Goal: Task Accomplishment & Management: Use online tool/utility

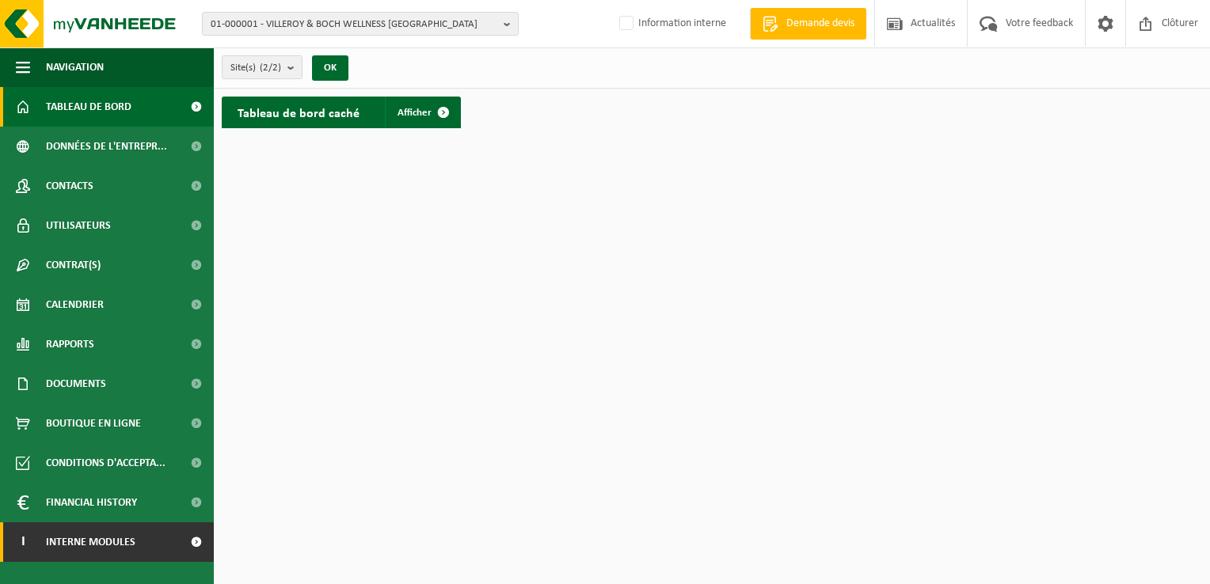
click at [130, 538] on span "Interne modules" at bounding box center [90, 543] width 89 height 40
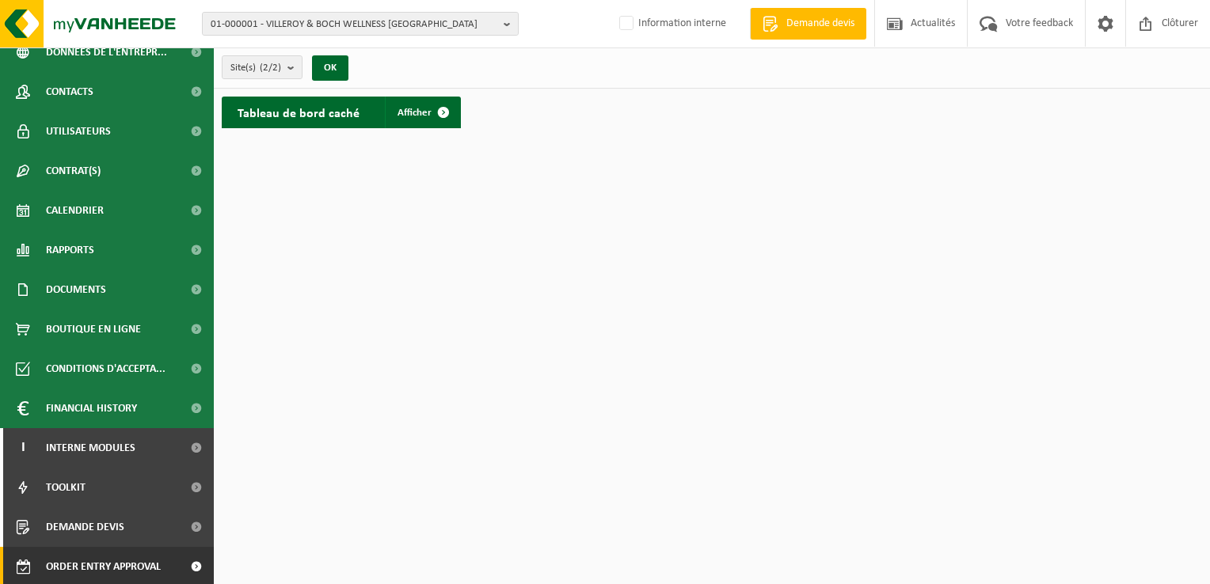
scroll to position [96, 0]
click at [135, 566] on span "Order entry approval" at bounding box center [103, 566] width 115 height 40
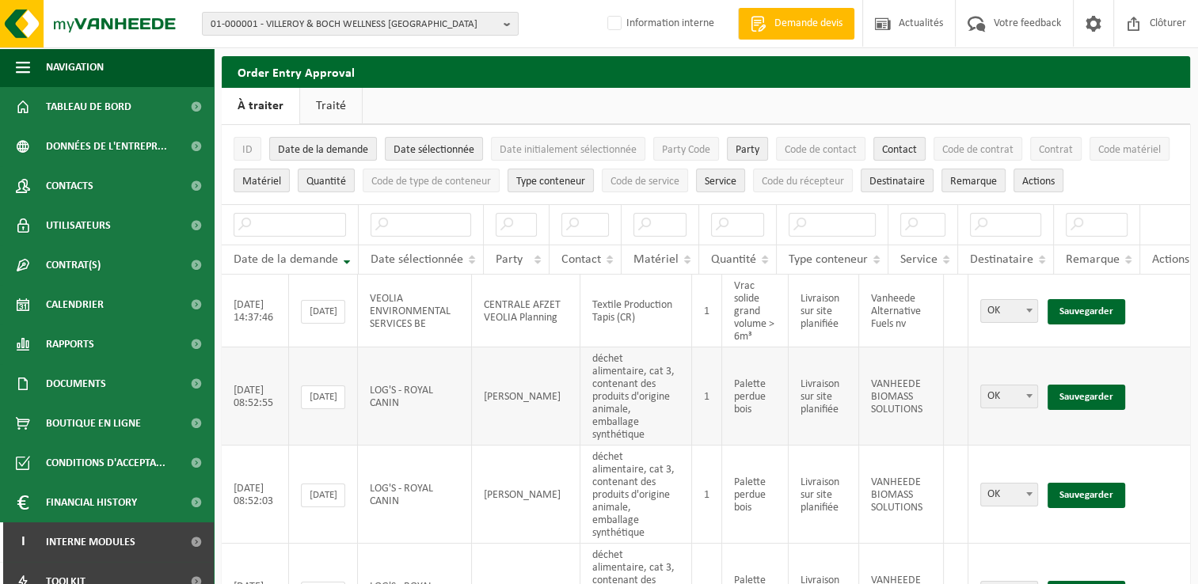
click at [700, 385] on td "1" at bounding box center [707, 397] width 30 height 98
click at [1099, 385] on link "Sauvegarder" at bounding box center [1086, 397] width 78 height 25
click at [1098, 385] on link "Sauvegarder" at bounding box center [1086, 397] width 78 height 25
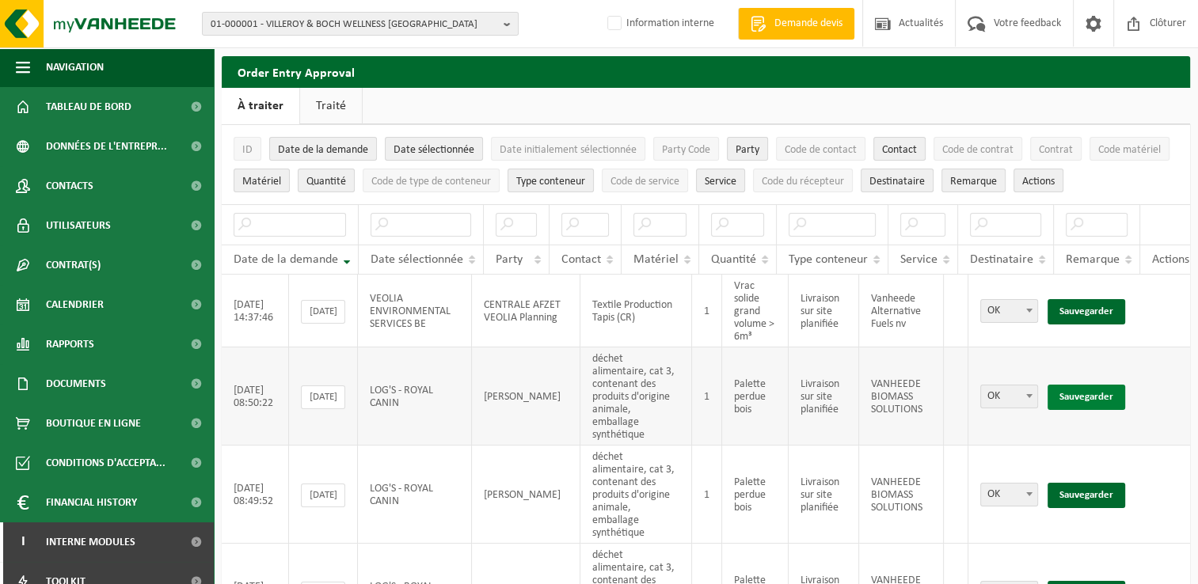
click at [1097, 385] on link "Sauvegarder" at bounding box center [1086, 397] width 78 height 25
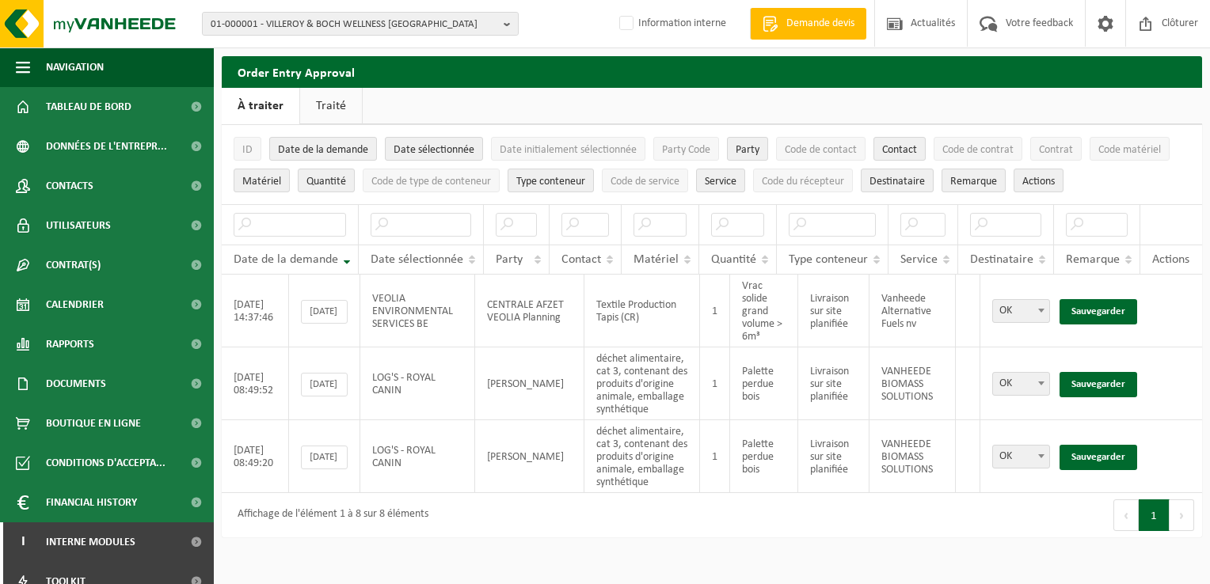
click at [1097, 382] on link "Sauvegarder" at bounding box center [1098, 384] width 78 height 25
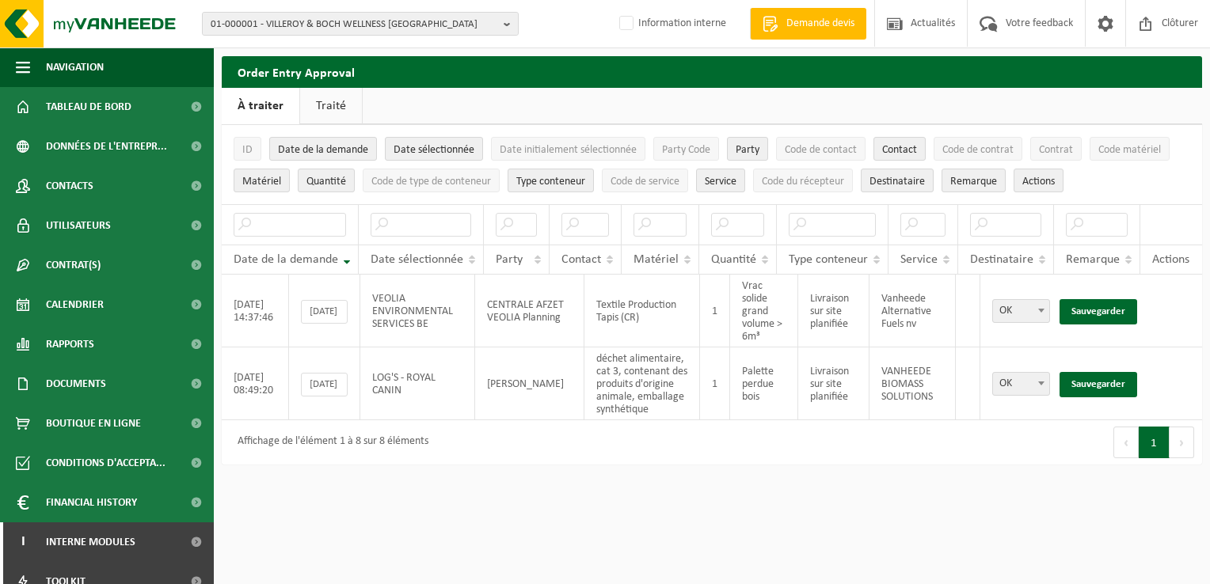
click at [1097, 382] on link "Sauvegarder" at bounding box center [1098, 384] width 78 height 25
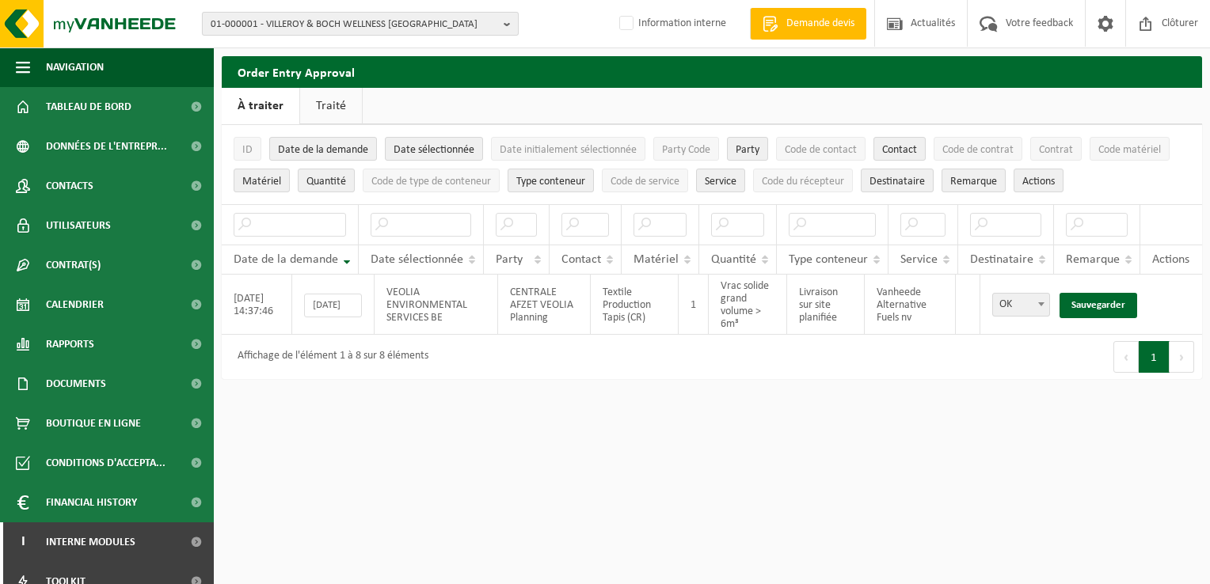
click at [306, 22] on span "01-000001 - VILLEROY & BOCH WELLNESS NV" at bounding box center [354, 25] width 287 height 24
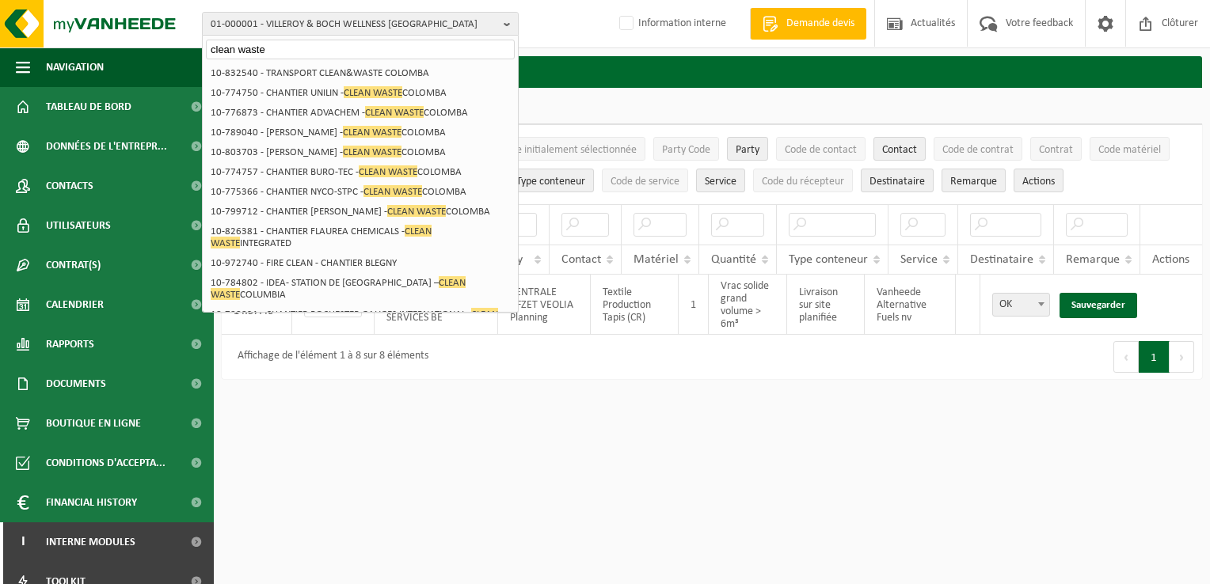
click at [317, 54] on input "clean waste" at bounding box center [360, 50] width 309 height 20
click at [295, 49] on input "clean waste" at bounding box center [360, 50] width 309 height 20
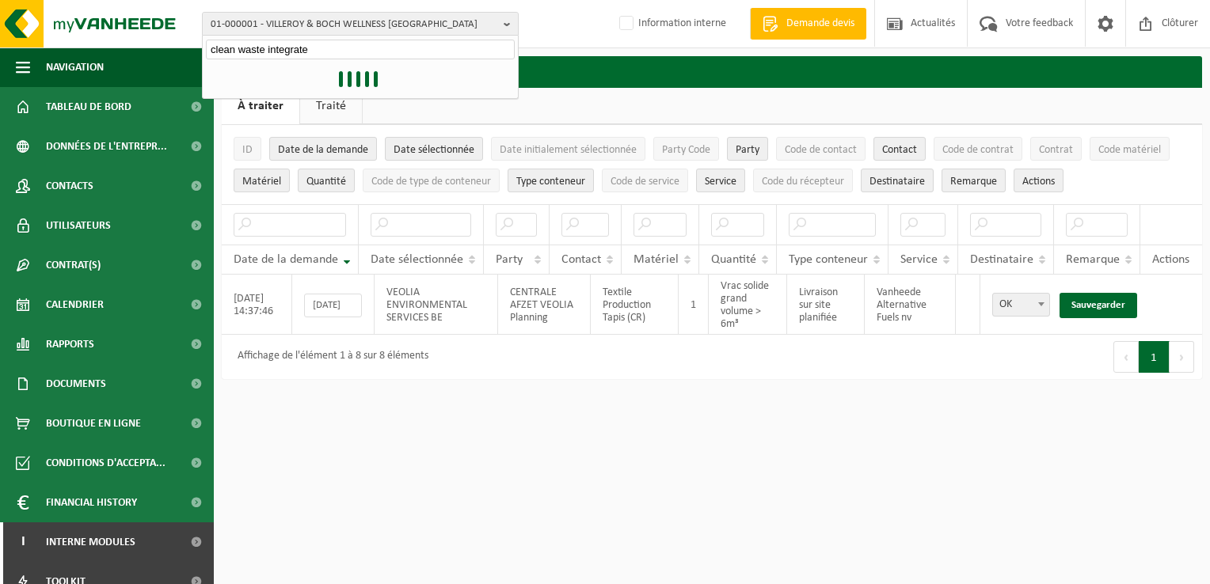
type input "clean waste integrated"
click at [337, 52] on input "clean waste integrated" at bounding box center [360, 50] width 309 height 20
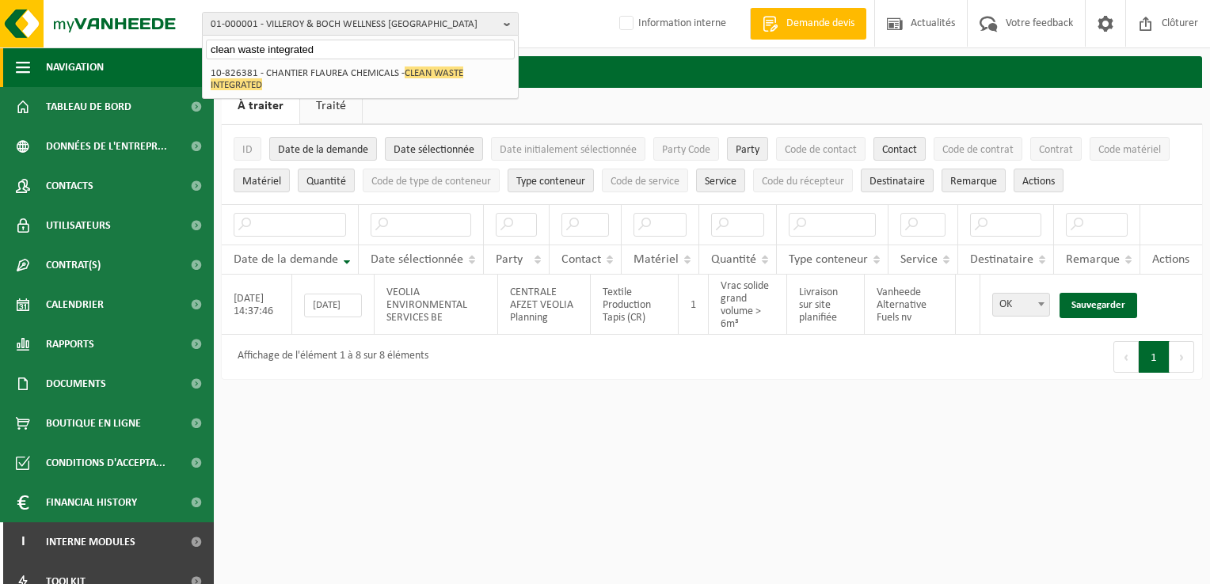
drag, startPoint x: 306, startPoint y: 51, endPoint x: 188, endPoint y: 60, distance: 118.3
click at [190, 59] on div "01-000001 - VILLEROY & BOCH WELLNESS NV clean waste integrated 01-000001 - VILL…" at bounding box center [605, 197] width 1210 height 395
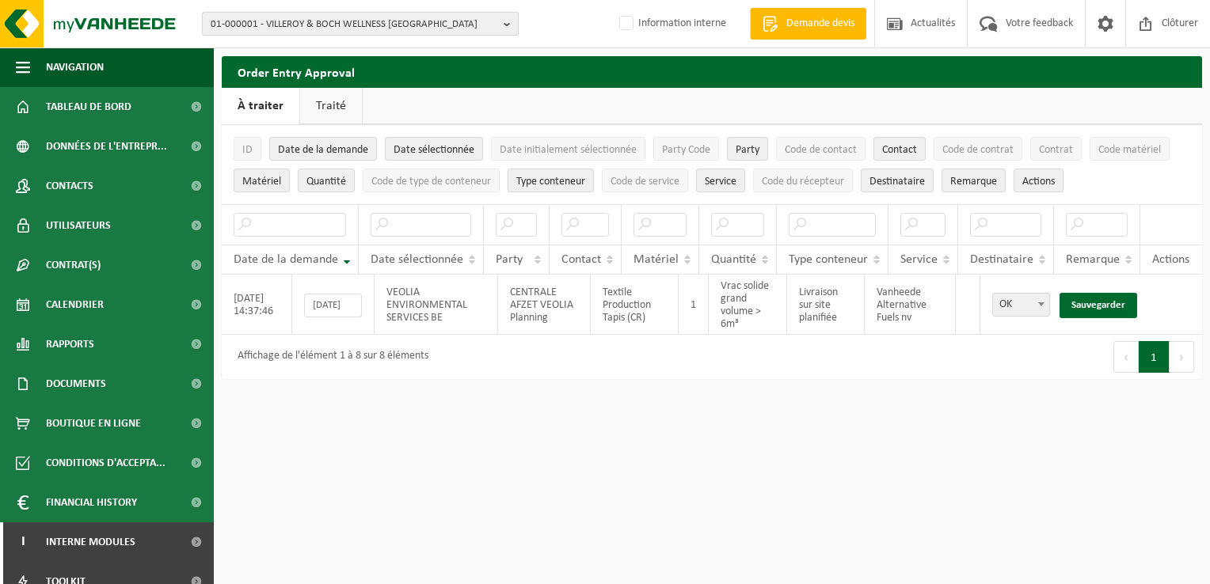
click at [244, 23] on span "01-000001 - VILLEROY & BOCH WELLNESS NV" at bounding box center [354, 25] width 287 height 24
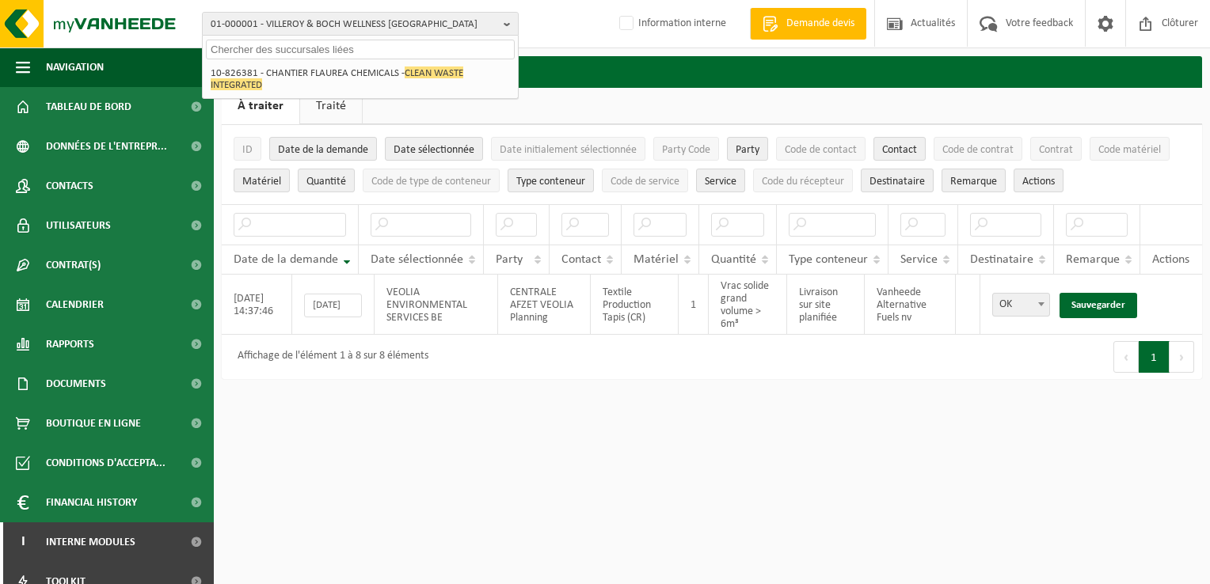
click at [295, 49] on input "text" at bounding box center [360, 50] width 309 height 20
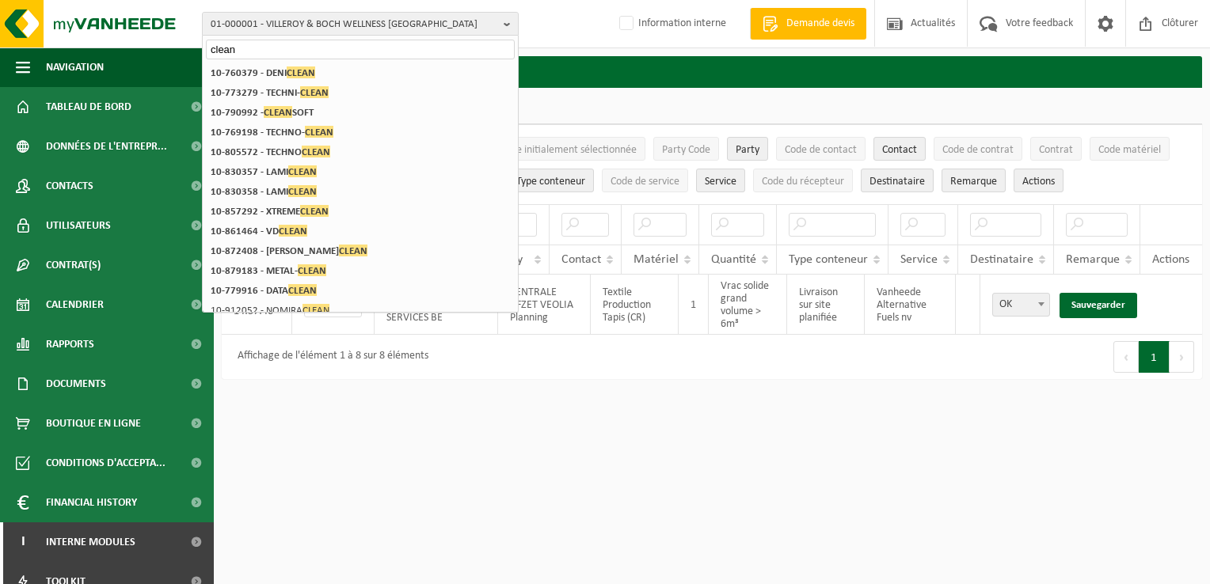
click at [264, 46] on input "clean" at bounding box center [360, 50] width 309 height 20
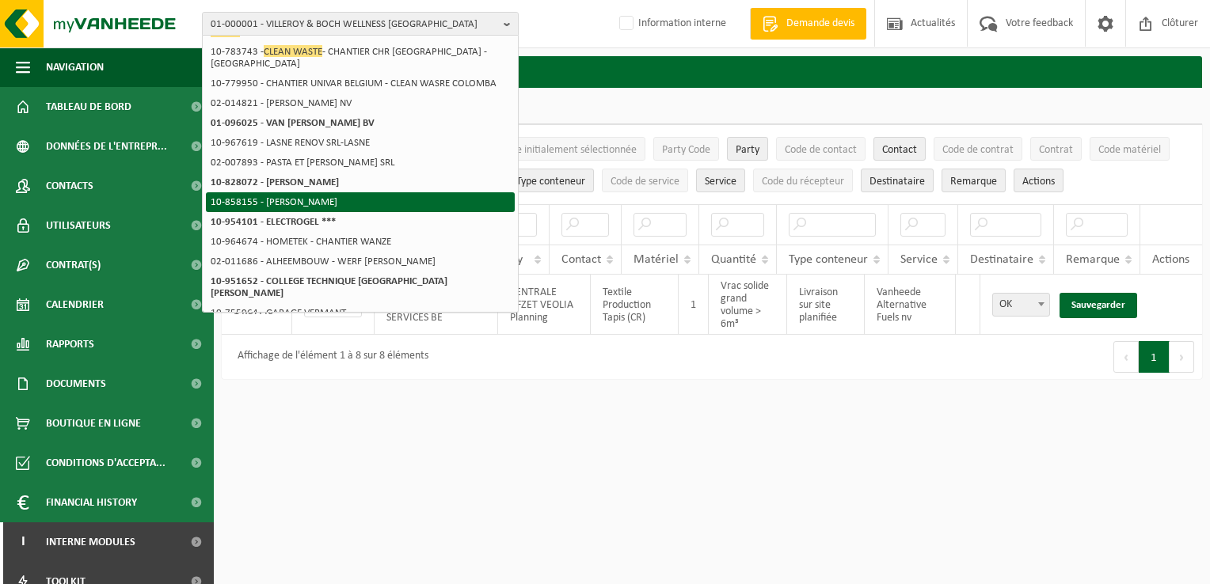
scroll to position [296, 0]
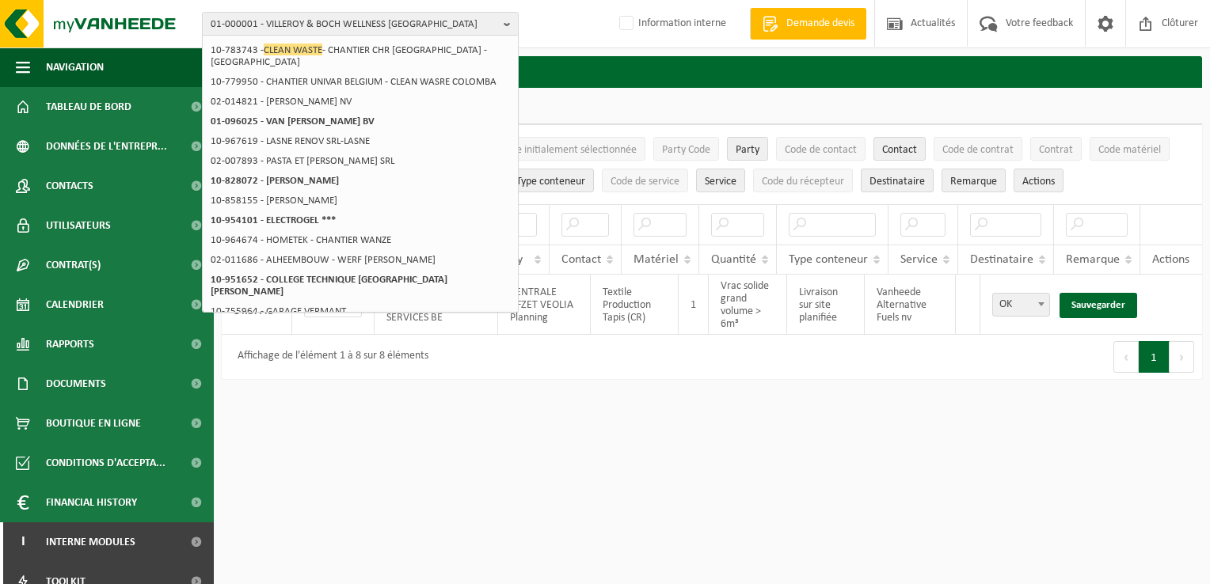
type input "clean waste"
click at [453, 25] on span "01-000001 - VILLEROY & BOCH WELLNESS NV" at bounding box center [354, 25] width 287 height 24
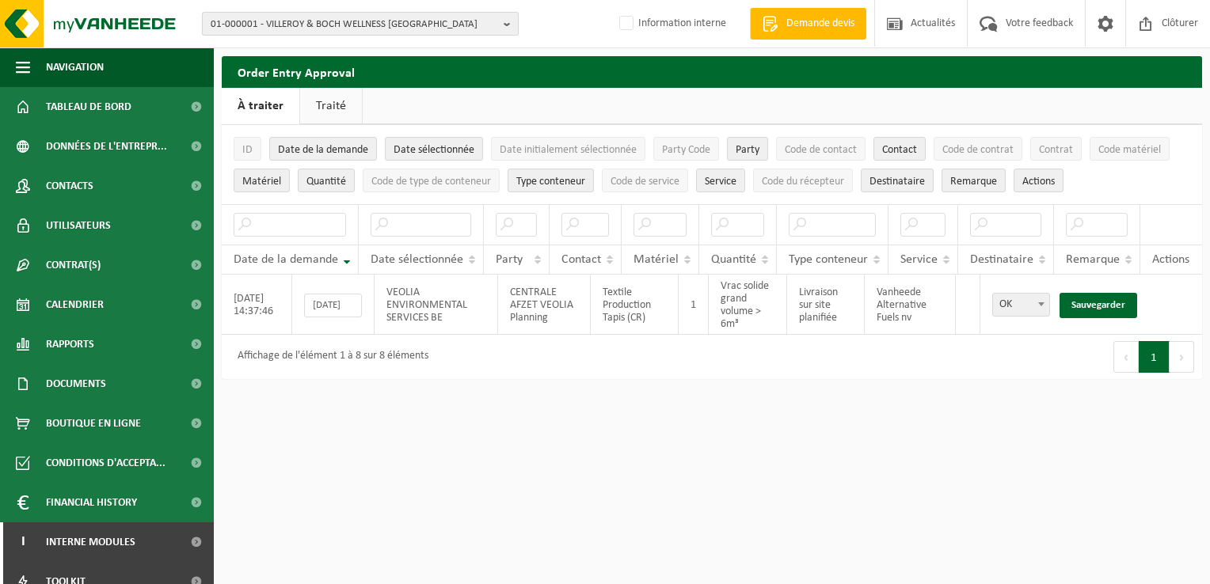
click at [300, 29] on span "01-000001 - VILLEROY & BOCH WELLNESS NV" at bounding box center [354, 25] width 287 height 24
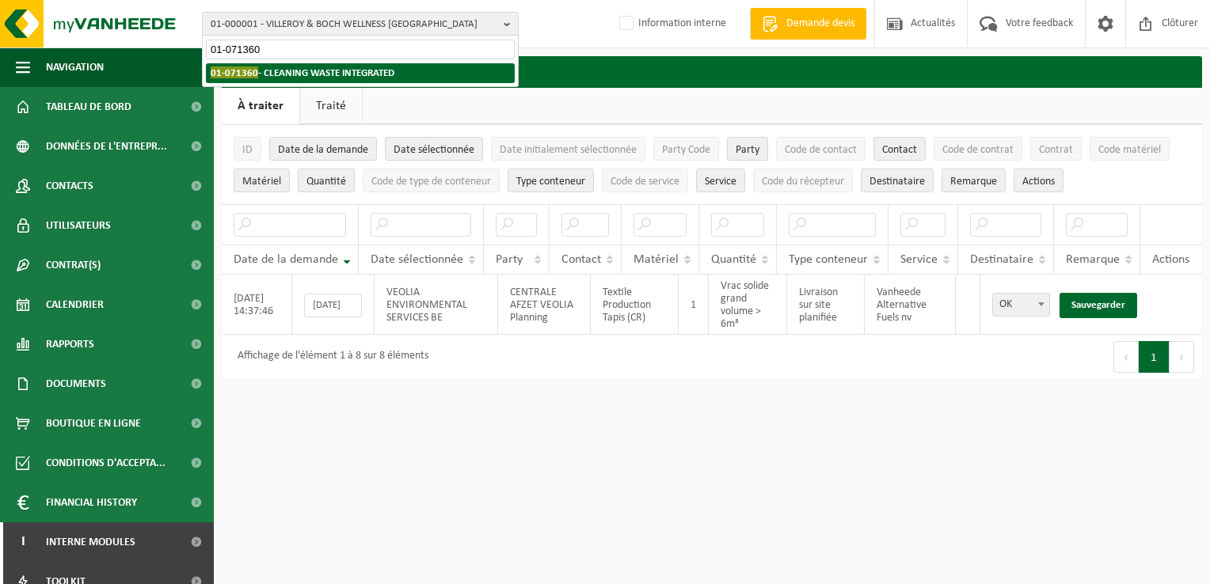
type input "01-071360"
click at [312, 70] on strong "01-071360 - CLEANING WASTE INTEGRATED" at bounding box center [303, 73] width 184 height 12
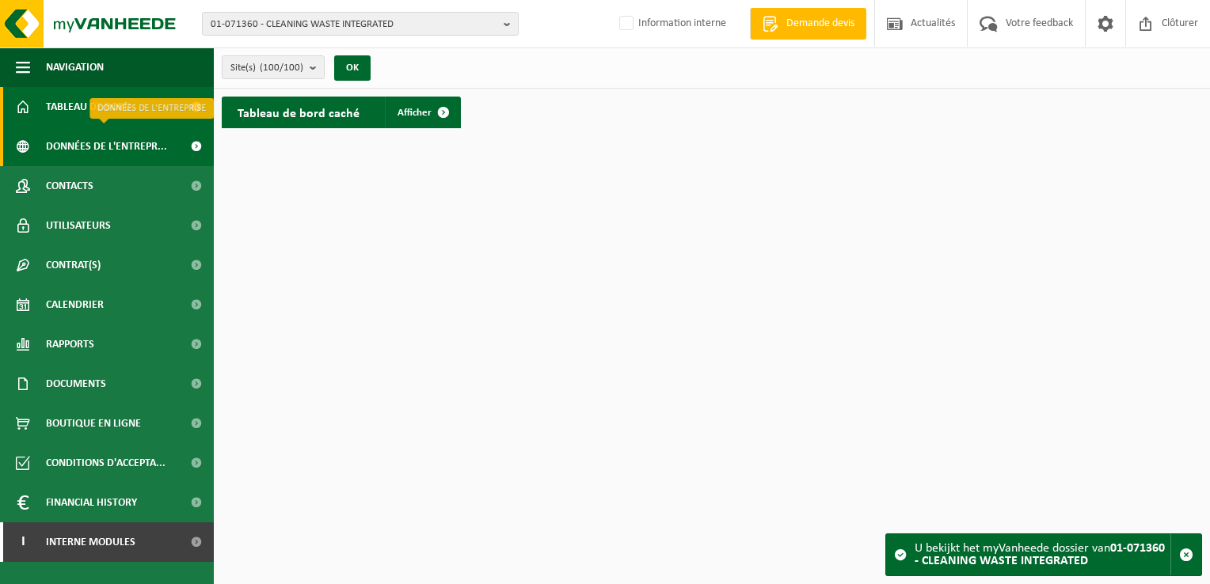
click at [124, 150] on span "Données de l'entrepr..." at bounding box center [106, 147] width 121 height 40
